Goal: Use online tool/utility: Utilize a website feature to perform a specific function

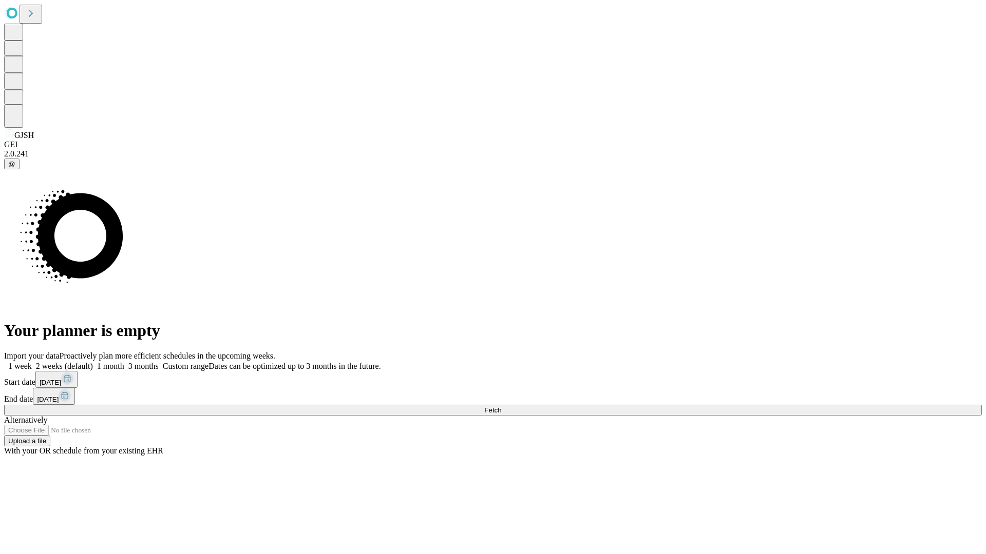
click at [501, 407] on span "Fetch" at bounding box center [492, 411] width 17 height 8
